Goal: Book appointment/travel/reservation

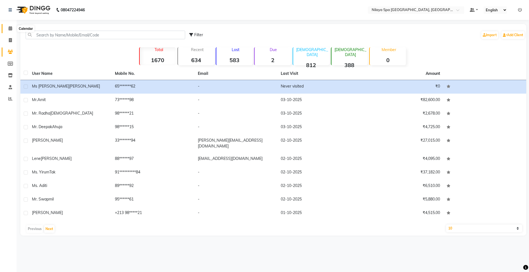
click at [12, 29] on icon at bounding box center [11, 28] width 4 height 4
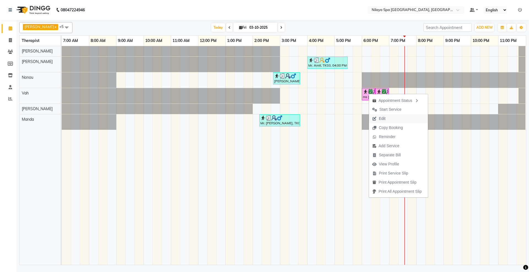
click at [384, 117] on span "Edit" at bounding box center [382, 119] width 7 height 6
select select "tentative"
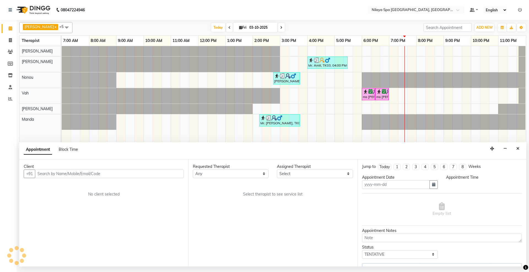
type input "03-10-2025"
select select "71648"
select select "confirm booking"
select select "1080"
select select "4003"
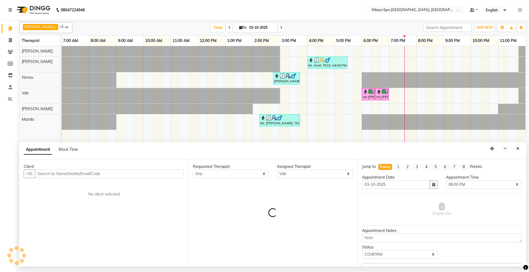
select select "4003"
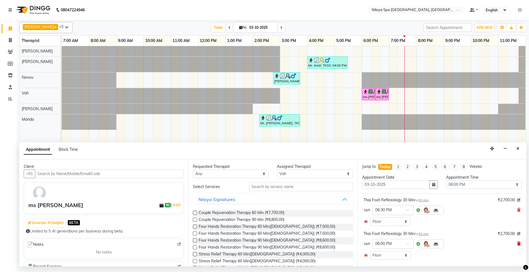
click at [518, 243] on icon at bounding box center [519, 243] width 3 height 4
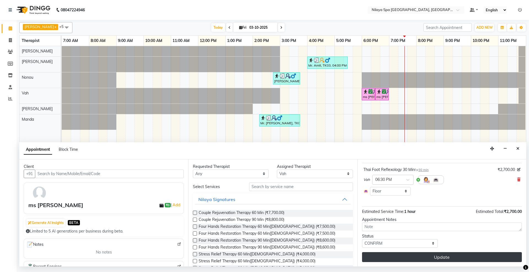
click at [449, 261] on button "Update" at bounding box center [442, 257] width 160 height 10
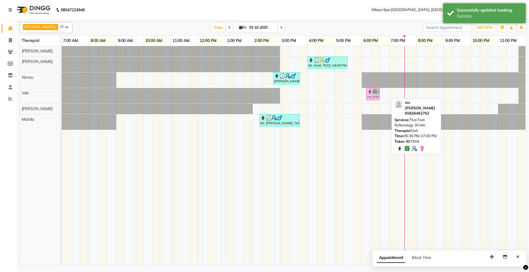
drag, startPoint x: 382, startPoint y: 93, endPoint x: 370, endPoint y: 90, distance: 12.4
click at [62, 90] on div "ms [PERSON_NAME], TK04, 06:30 PM-07:00 PM, Thai Foot Reflexology 30 Min ms [PER…" at bounding box center [62, 95] width 0 height 15
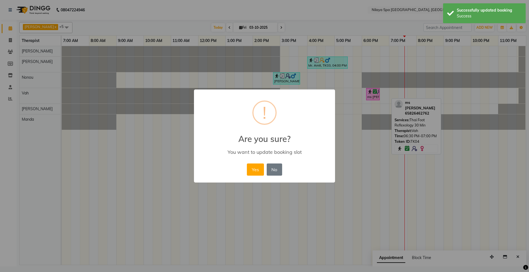
click at [252, 162] on div "Yes No No" at bounding box center [265, 169] width 38 height 15
click at [252, 169] on button "Yes" at bounding box center [255, 169] width 17 height 12
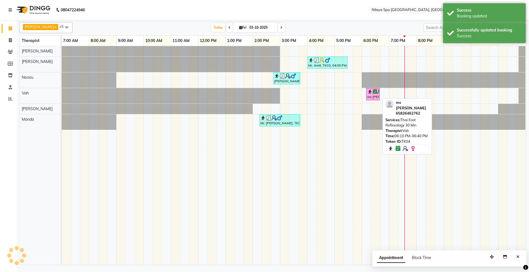
click at [376, 92] on icon at bounding box center [375, 91] width 4 height 0
click at [374, 92] on icon at bounding box center [375, 91] width 4 height 0
select select "6"
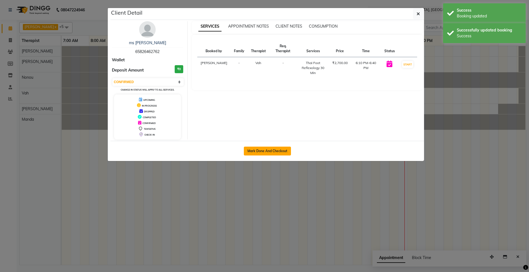
click at [275, 147] on div "Mark Done And Checkout" at bounding box center [268, 151] width 314 height 20
click at [277, 150] on button "Mark Done And Checkout" at bounding box center [267, 150] width 47 height 9
select select "service"
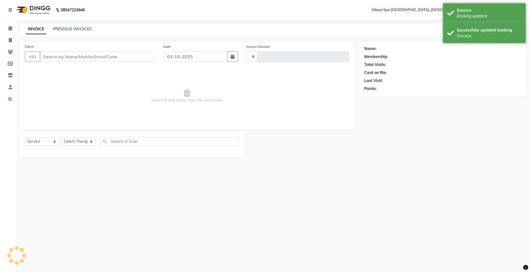
type input "1802"
select select "3"
select select "7950"
select select "package"
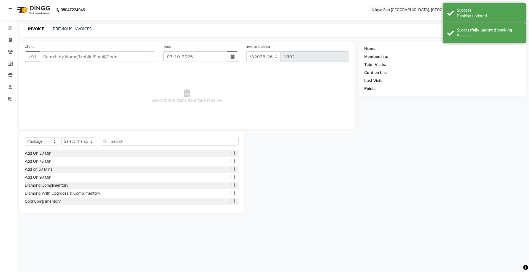
type input "65*******62"
select select "71648"
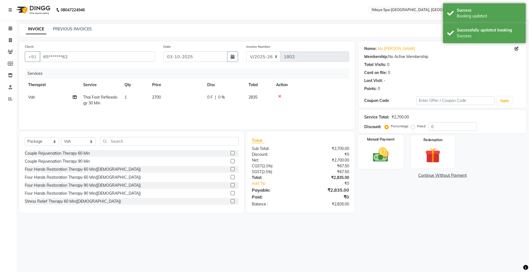
click at [385, 158] on img at bounding box center [381, 154] width 26 height 18
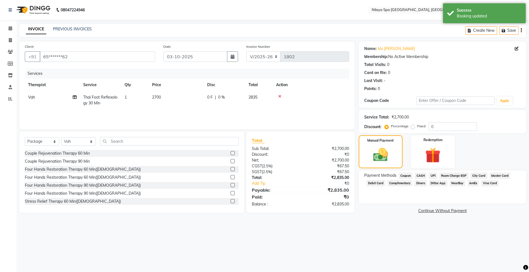
click at [454, 174] on span "Room Charge EGP" at bounding box center [454, 175] width 29 height 6
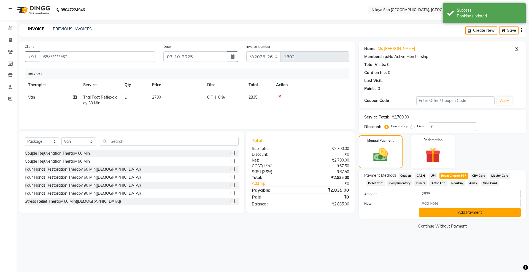
click at [479, 211] on button "Add Payment" at bounding box center [470, 212] width 102 height 9
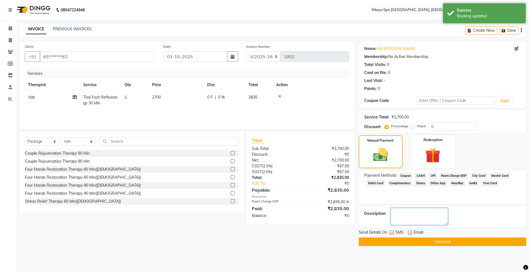
click at [426, 210] on textarea at bounding box center [419, 216] width 57 height 17
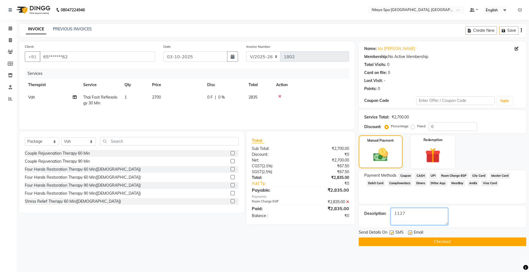
type textarea "1127"
click at [428, 242] on button "Checkout" at bounding box center [443, 241] width 168 height 9
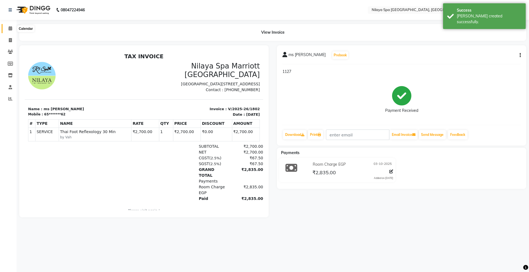
click at [9, 27] on icon at bounding box center [11, 28] width 4 height 4
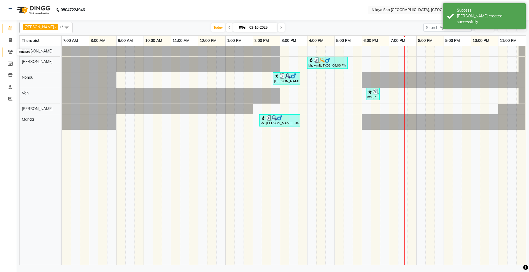
click at [9, 51] on icon at bounding box center [10, 52] width 5 height 4
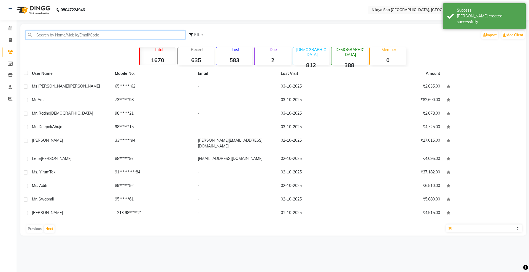
click at [48, 31] on input "text" at bounding box center [106, 35] width 160 height 9
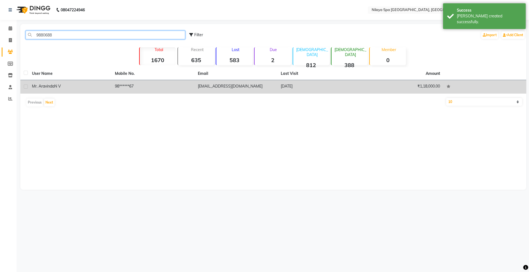
type input "9880688"
click at [133, 84] on td "98******67" at bounding box center [153, 87] width 83 height 14
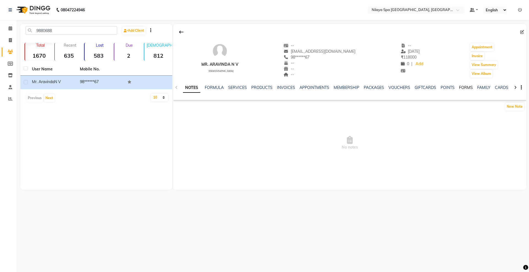
click at [465, 86] on link "FORMS" at bounding box center [466, 87] width 14 height 5
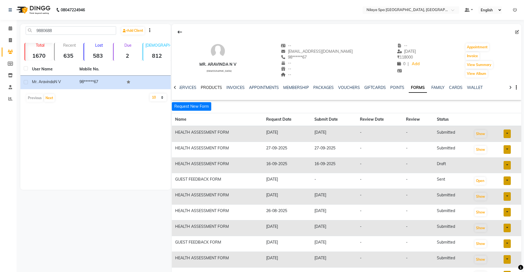
click at [205, 85] on link "PRODUCTS" at bounding box center [211, 87] width 21 height 5
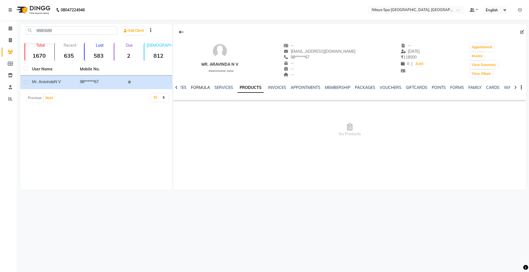
click at [205, 85] on link "FORMULA" at bounding box center [200, 87] width 19 height 5
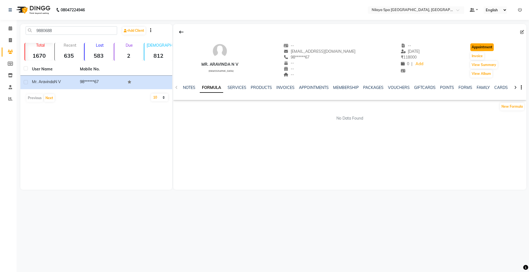
click at [480, 49] on button "Appointment" at bounding box center [482, 47] width 23 height 8
select select "tentative"
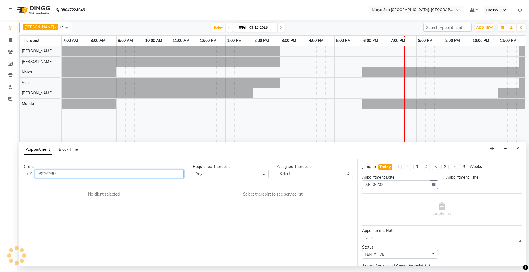
select select "480"
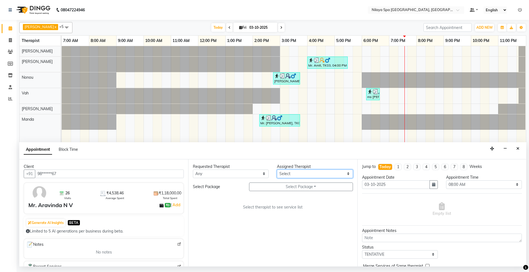
click at [312, 175] on select "Select [PERSON_NAME] [PERSON_NAME] [PERSON_NAME] [PERSON_NAME] Vah" at bounding box center [315, 173] width 76 height 9
select select "92907"
click at [277, 170] on select "Select [PERSON_NAME] [PERSON_NAME] [PERSON_NAME] [PERSON_NAME] Vah" at bounding box center [315, 173] width 76 height 9
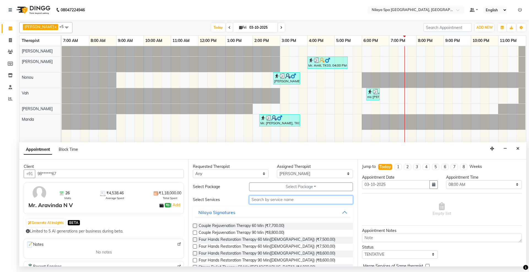
click at [298, 199] on input "text" at bounding box center [301, 199] width 104 height 9
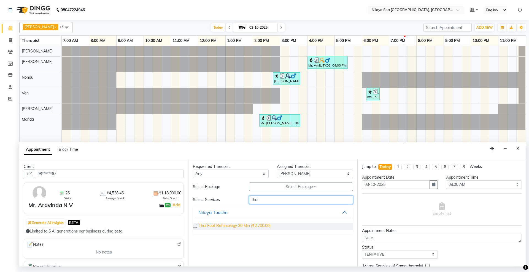
type input "thai"
click at [269, 225] on span "Thai Foot Reflexology 30 Min (₹2,700.00)" at bounding box center [235, 226] width 72 height 7
checkbox input "false"
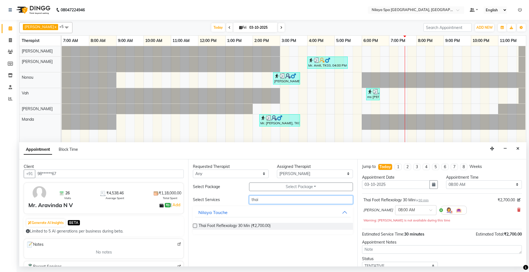
click at [299, 200] on input "thai" at bounding box center [301, 199] width 104 height 9
type input "t"
type input "f"
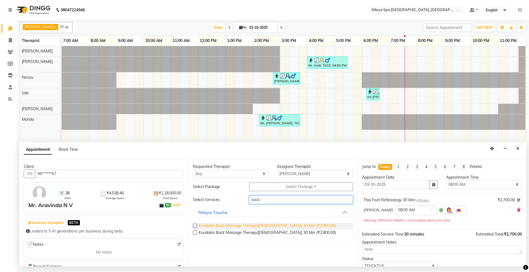
type input "back"
click at [265, 222] on div "Kundalini Back Massage Therapy([DEMOGRAPHIC_DATA]) 30 Min (₹2,800.00) Kundalini…" at bounding box center [273, 229] width 160 height 23
click at [264, 224] on span "Kundalini Back Massage Therapy([DEMOGRAPHIC_DATA]) 30 Min (₹2,800.00)" at bounding box center [267, 226] width 137 height 7
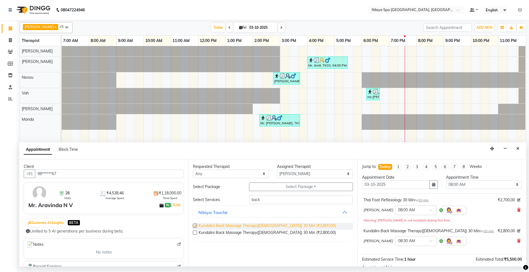
checkbox input "false"
click at [302, 200] on input "back" at bounding box center [301, 199] width 104 height 9
type input "b"
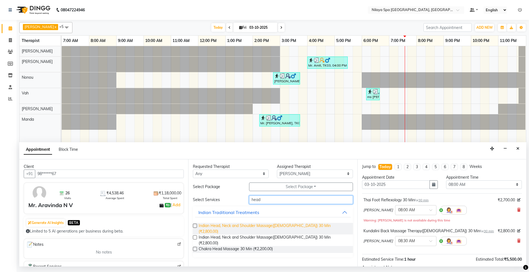
type input "head"
click at [243, 228] on span "Indian Head, Neck and Shoulder Massage([DEMOGRAPHIC_DATA]) 30 Min (₹2,800.00)" at bounding box center [274, 229] width 150 height 12
checkbox input "false"
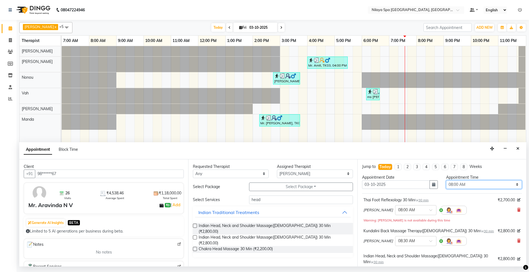
click at [466, 186] on select "Select 08:00 AM 08:15 AM 08:30 AM 08:45 AM 09:00 AM 09:15 AM 09:30 AM 09:45 AM …" at bounding box center [484, 184] width 76 height 9
select select "1140"
click at [446, 181] on select "Select 08:00 AM 08:15 AM 08:30 AM 08:45 AM 09:00 AM 09:15 AM 09:30 AM 09:45 AM …" at bounding box center [484, 184] width 76 height 9
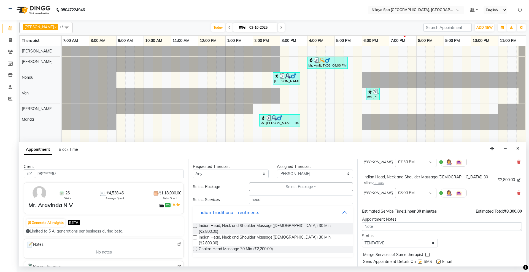
scroll to position [84, 0]
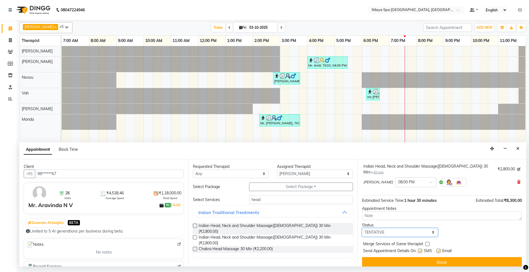
click at [398, 229] on select "Select TENTATIVE CONFIRM CHECK-IN UPCOMING" at bounding box center [400, 232] width 76 height 9
click at [362, 228] on select "Select TENTATIVE CONFIRM CHECK-IN UPCOMING" at bounding box center [400, 232] width 76 height 9
drag, startPoint x: 406, startPoint y: 227, endPoint x: 405, endPoint y: 223, distance: 3.8
click at [406, 228] on select "Select TENTATIVE CONFIRM CHECK-IN UPCOMING" at bounding box center [400, 232] width 76 height 9
select select "confirm booking"
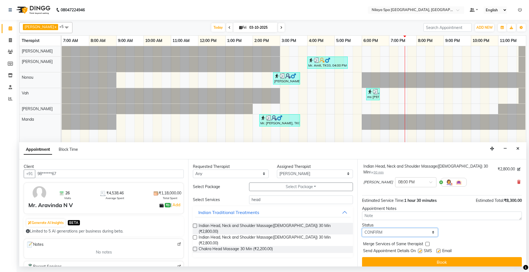
click at [362, 228] on select "Select TENTATIVE CONFIRM CHECK-IN UPCOMING" at bounding box center [400, 232] width 76 height 9
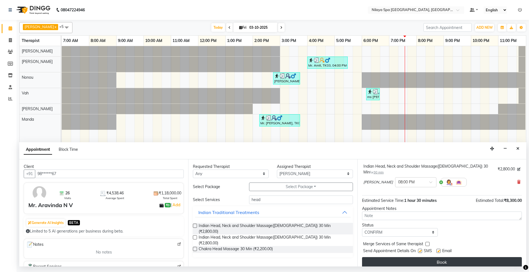
click at [440, 257] on button "Book" at bounding box center [442, 262] width 160 height 10
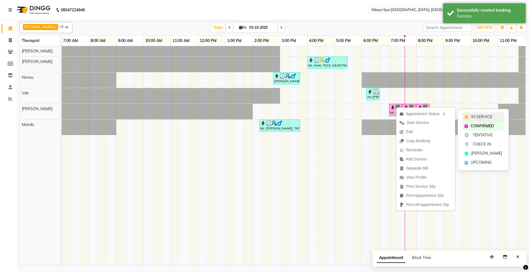
click at [464, 117] on div "IN SERVICE" at bounding box center [484, 116] width 42 height 9
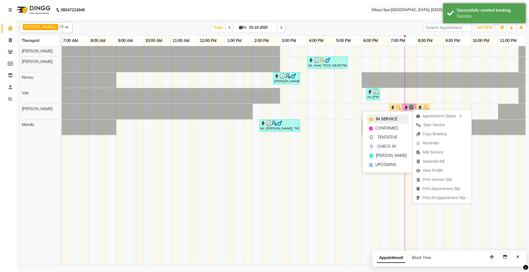
click at [399, 117] on div "IN SERVICE" at bounding box center [388, 118] width 42 height 9
